Goal: Task Accomplishment & Management: Manage account settings

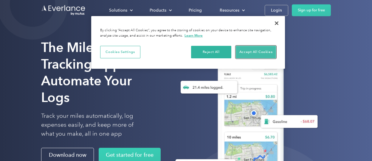
click at [249, 52] on button "Accept All Cookies" at bounding box center [256, 52] width 40 height 13
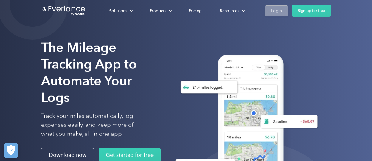
click at [276, 12] on div "Login" at bounding box center [276, 10] width 11 height 7
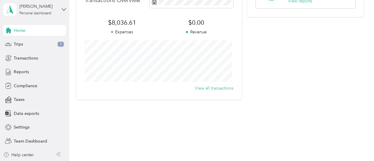
scroll to position [16, 0]
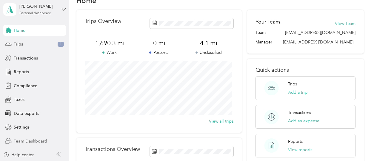
click at [26, 142] on span "Team Dashboard" at bounding box center [30, 141] width 33 height 6
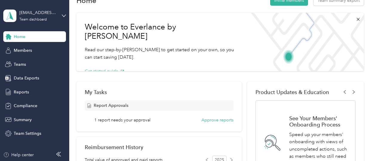
scroll to position [46, 0]
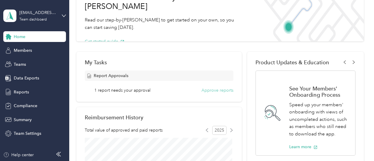
click at [208, 89] on button "Approve reports" at bounding box center [217, 90] width 32 height 6
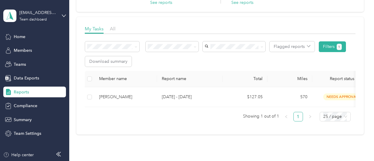
scroll to position [106, 0]
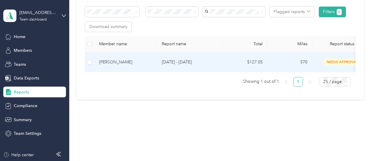
click at [93, 60] on td at bounding box center [90, 62] width 10 height 20
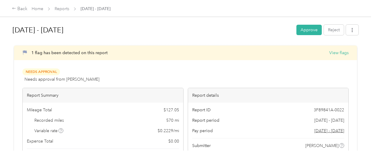
click at [308, 29] on button "Approve" at bounding box center [308, 30] width 25 height 10
